Goal: Entertainment & Leisure: Browse casually

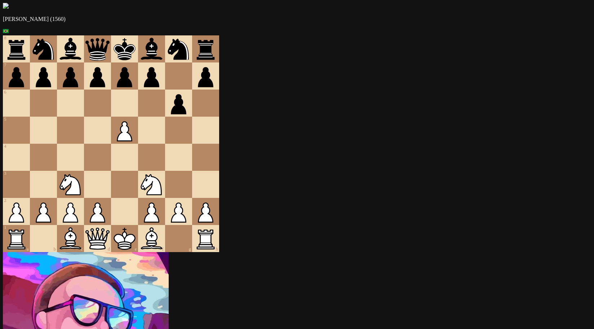
drag, startPoint x: 185, startPoint y: 221, endPoint x: 186, endPoint y: 188, distance: 32.8
click at [111, 171] on div at bounding box center [97, 157] width 27 height 27
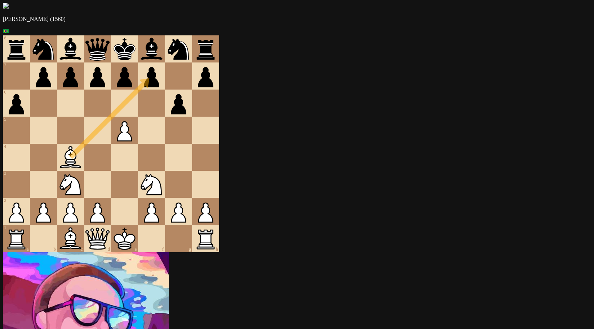
drag, startPoint x: 235, startPoint y: 263, endPoint x: 242, endPoint y: 82, distance: 180.8
click at [165, 171] on div at bounding box center [151, 157] width 27 height 27
drag, startPoint x: 250, startPoint y: 179, endPoint x: 270, endPoint y: 150, distance: 35.8
drag, startPoint x: 270, startPoint y: 150, endPoint x: 236, endPoint y: 92, distance: 66.8
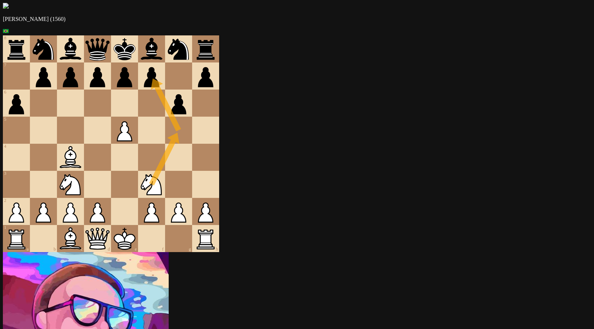
click at [165, 144] on div at bounding box center [151, 129] width 27 height 27
drag, startPoint x: 208, startPoint y: 93, endPoint x: 208, endPoint y: 120, distance: 27.4
click at [165, 144] on div at bounding box center [151, 129] width 27 height 27
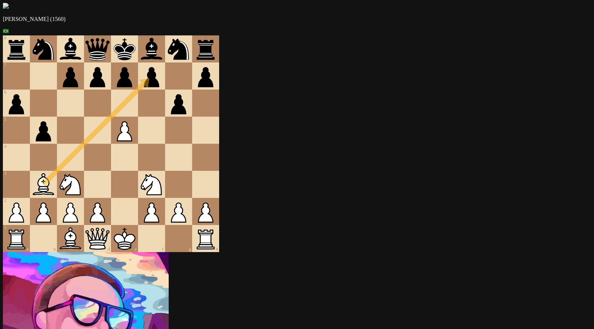
drag, startPoint x: 134, startPoint y: 199, endPoint x: 234, endPoint y: 104, distance: 137.8
click at [165, 116] on div at bounding box center [151, 102] width 27 height 27
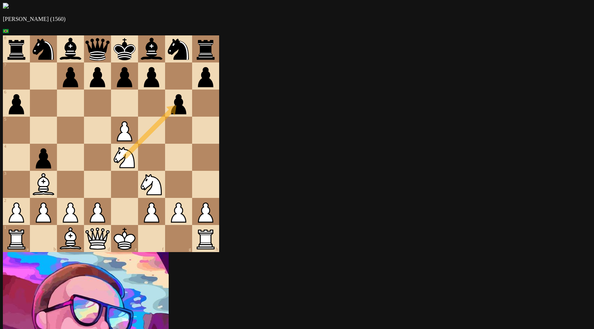
drag, startPoint x: 212, startPoint y: 179, endPoint x: 251, endPoint y: 117, distance: 73.1
click at [165, 116] on div at bounding box center [151, 102] width 27 height 27
drag, startPoint x: 187, startPoint y: 98, endPoint x: 186, endPoint y: 154, distance: 56.6
click at [111, 171] on div at bounding box center [97, 157] width 27 height 27
drag, startPoint x: 205, startPoint y: 176, endPoint x: 153, endPoint y: 149, distance: 58.1
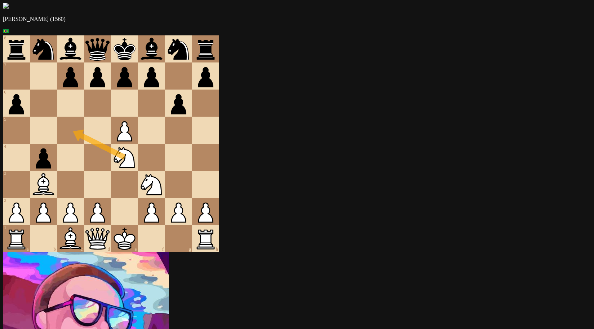
click at [84, 144] on div at bounding box center [70, 129] width 27 height 27
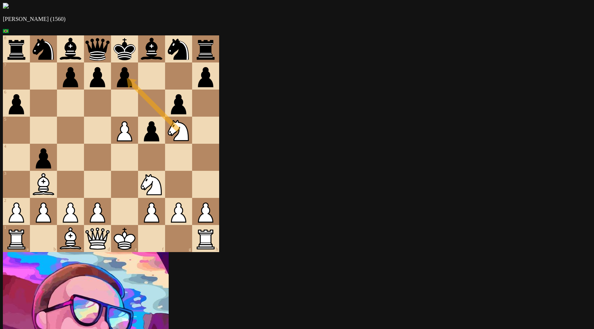
drag, startPoint x: 212, startPoint y: 179, endPoint x: 221, endPoint y: 97, distance: 81.6
click at [165, 89] on div at bounding box center [151, 75] width 27 height 27
drag, startPoint x: 269, startPoint y: 154, endPoint x: 239, endPoint y: 98, distance: 63.7
click at [138, 116] on div at bounding box center [124, 102] width 27 height 27
drag, startPoint x: 292, startPoint y: 113, endPoint x: 291, endPoint y: 123, distance: 10.8
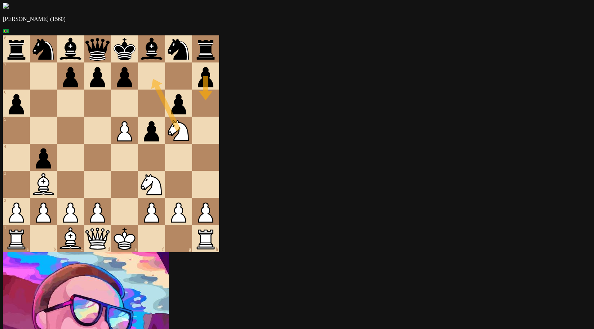
drag, startPoint x: 263, startPoint y: 145, endPoint x: 245, endPoint y: 102, distance: 46.7
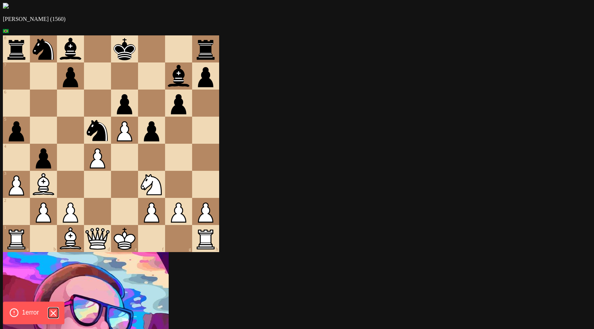
click at [54, 309] on icon "Hide Errors" at bounding box center [52, 312] width 9 height 9
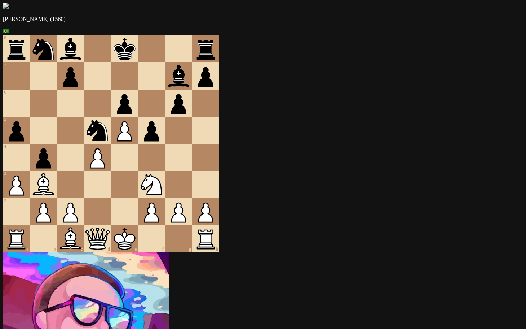
click at [111, 144] on icon at bounding box center [97, 129] width 27 height 27
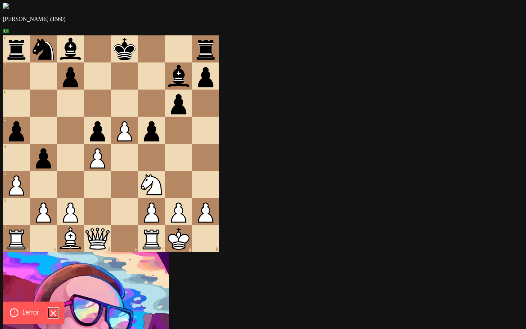
click at [54, 312] on icon "Hide Errors" at bounding box center [52, 312] width 9 height 9
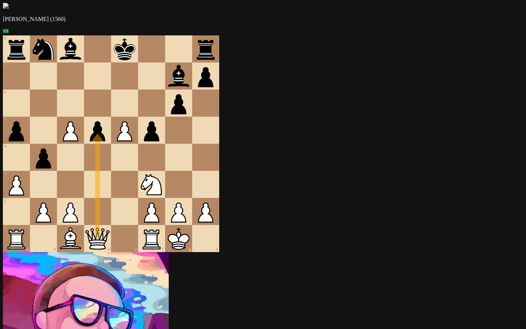
drag, startPoint x: 150, startPoint y: 255, endPoint x: 157, endPoint y: 157, distance: 98.7
drag, startPoint x: 157, startPoint y: 157, endPoint x: 74, endPoint y: 71, distance: 118.3
click at [138, 194] on div at bounding box center [124, 184] width 27 height 27
drag, startPoint x: 148, startPoint y: 252, endPoint x: 155, endPoint y: 139, distance: 113.4
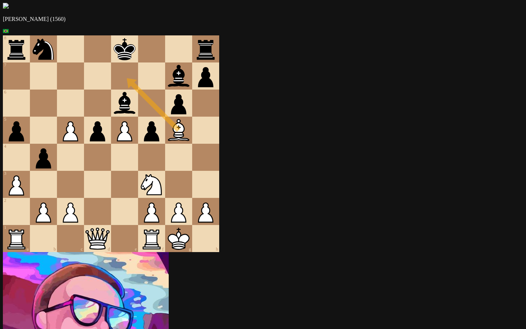
drag, startPoint x: 118, startPoint y: 258, endPoint x: 164, endPoint y: 87, distance: 176.7
click at [138, 87] on div at bounding box center [124, 75] width 27 height 27
drag, startPoint x: 229, startPoint y: 149, endPoint x: 129, endPoint y: 60, distance: 133.8
click at [111, 62] on div at bounding box center [97, 48] width 27 height 27
drag, startPoint x: 204, startPoint y: 204, endPoint x: 155, endPoint y: 173, distance: 58.6
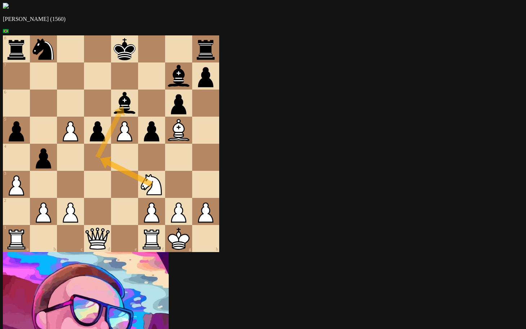
drag, startPoint x: 155, startPoint y: 173, endPoint x: 173, endPoint y: 126, distance: 50.2
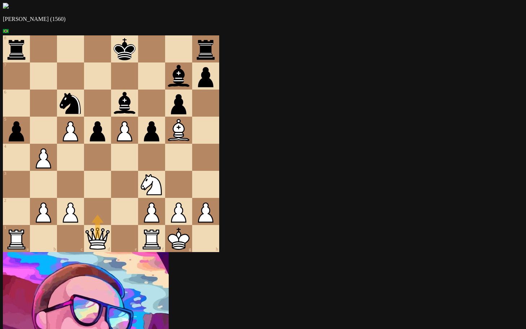
drag, startPoint x: 137, startPoint y: 272, endPoint x: 150, endPoint y: 233, distance: 41.6
click at [111, 221] on div at bounding box center [97, 211] width 27 height 27
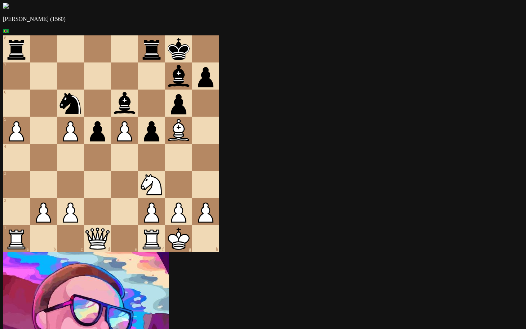
drag, startPoint x: 67, startPoint y: 150, endPoint x: 68, endPoint y: 121, distance: 28.5
click at [30, 116] on div "6" at bounding box center [16, 102] width 27 height 27
drag, startPoint x: 221, startPoint y: 153, endPoint x: 197, endPoint y: 179, distance: 35.7
click at [165, 171] on div at bounding box center [151, 157] width 27 height 27
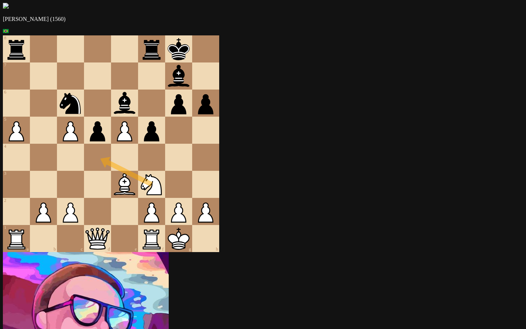
drag, startPoint x: 201, startPoint y: 199, endPoint x: 160, endPoint y: 177, distance: 46.9
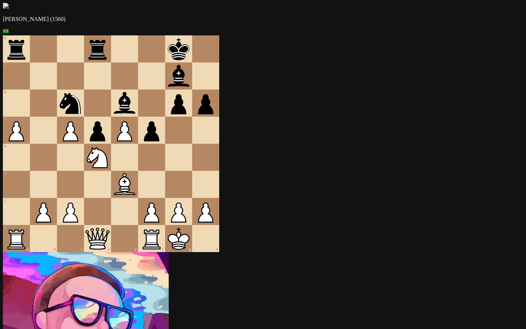
drag, startPoint x: 298, startPoint y: 83, endPoint x: 316, endPoint y: 83, distance: 18.0
drag, startPoint x: 124, startPoint y: 122, endPoint x: 144, endPoint y: 78, distance: 48.8
click at [165, 85] on div at bounding box center [151, 75] width 27 height 27
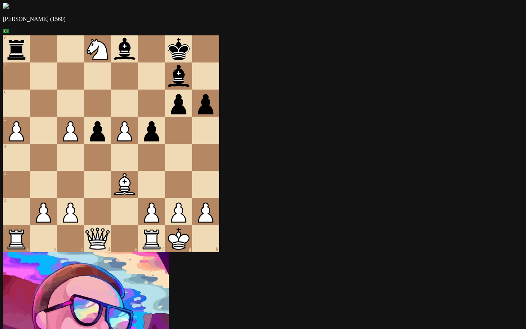
drag, startPoint x: 124, startPoint y: 149, endPoint x: 126, endPoint y: 127, distance: 21.7
click at [84, 116] on div at bounding box center [70, 102] width 27 height 27
drag, startPoint x: 89, startPoint y: 234, endPoint x: 102, endPoint y: 177, distance: 57.7
click at [57, 171] on div at bounding box center [43, 157] width 27 height 27
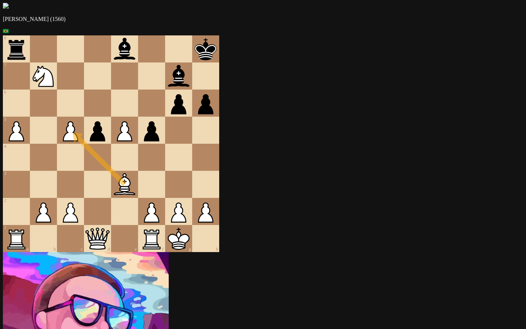
drag, startPoint x: 170, startPoint y: 205, endPoint x: 121, endPoint y: 157, distance: 68.3
click at [84, 171] on div at bounding box center [70, 157] width 27 height 27
drag, startPoint x: 95, startPoint y: 232, endPoint x: 93, endPoint y: 180, distance: 51.2
click at [57, 171] on div at bounding box center [43, 157] width 27 height 27
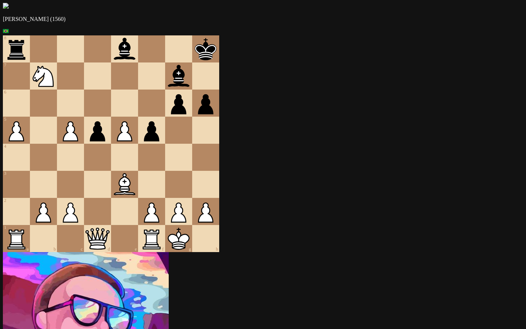
drag, startPoint x: 321, startPoint y: 214, endPoint x: 310, endPoint y: 214, distance: 10.8
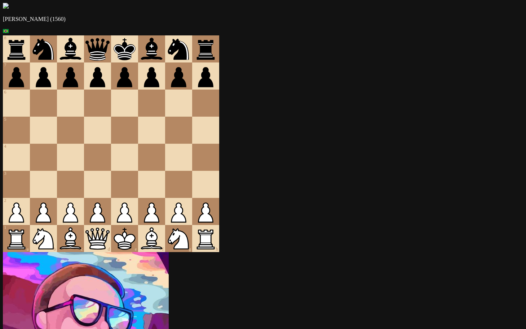
drag, startPoint x: 352, startPoint y: 77, endPoint x: 437, endPoint y: 75, distance: 85.1
